Goal: Task Accomplishment & Management: Use online tool/utility

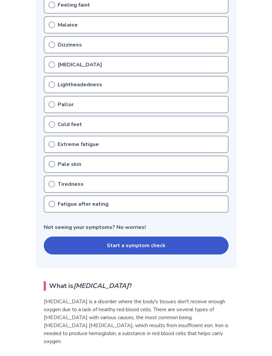
scroll to position [154, 0]
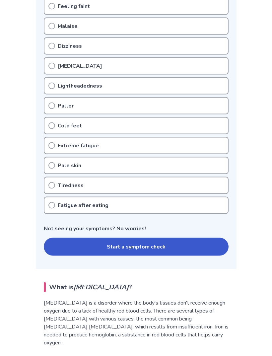
click at [52, 243] on button "Start a symptom check" at bounding box center [136, 247] width 185 height 18
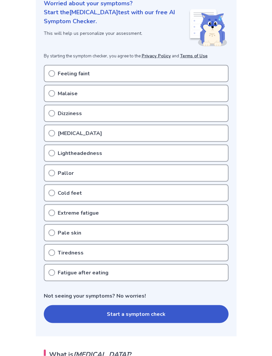
scroll to position [87, 0]
click at [48, 191] on icon at bounding box center [51, 193] width 7 height 7
click at [52, 195] on icon at bounding box center [51, 193] width 7 height 7
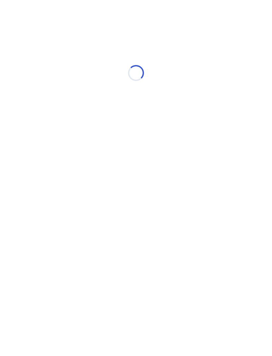
click at [53, 139] on html "Loading..." at bounding box center [136, 69] width 272 height 139
